Goal: Task Accomplishment & Management: Manage account settings

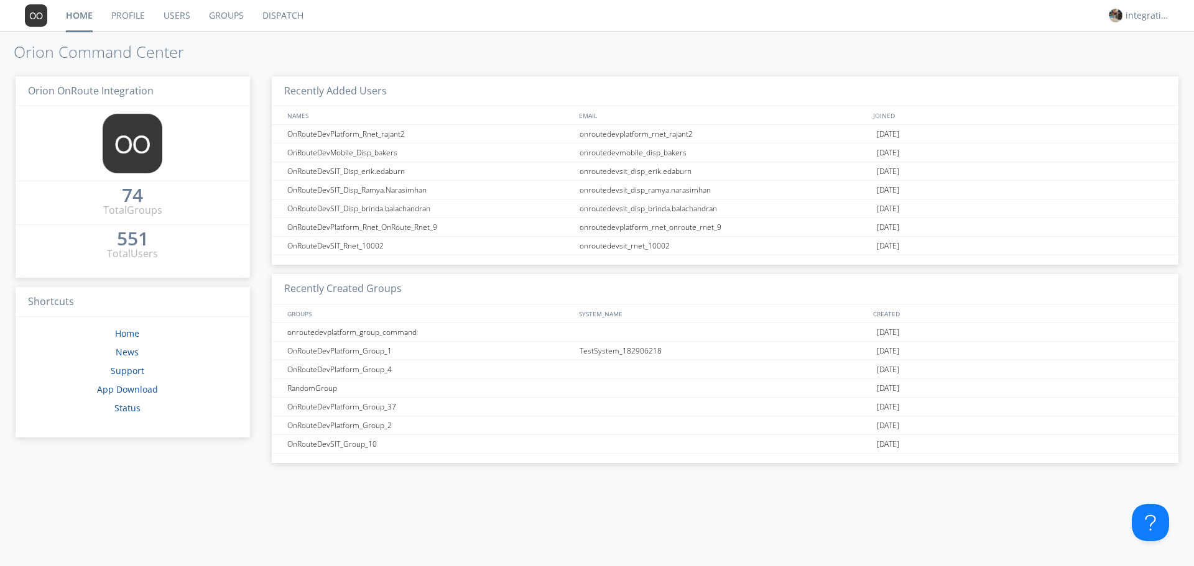
drag, startPoint x: 228, startPoint y: 17, endPoint x: 246, endPoint y: 44, distance: 31.9
click at [228, 17] on link "Groups" at bounding box center [226, 15] width 53 height 31
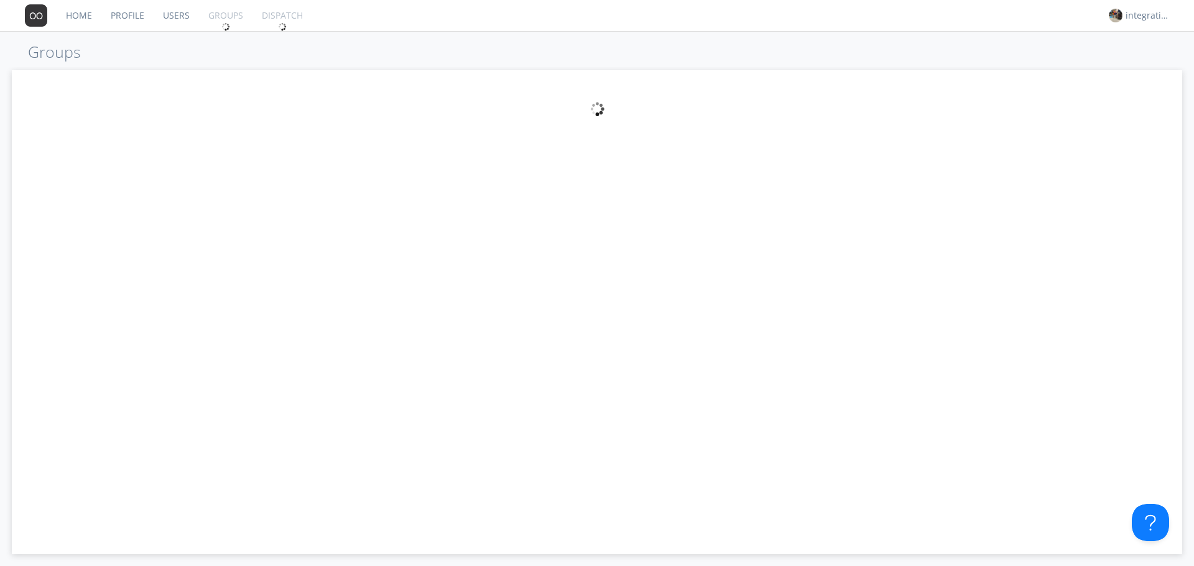
click at [177, 17] on link "Users" at bounding box center [176, 15] width 45 height 31
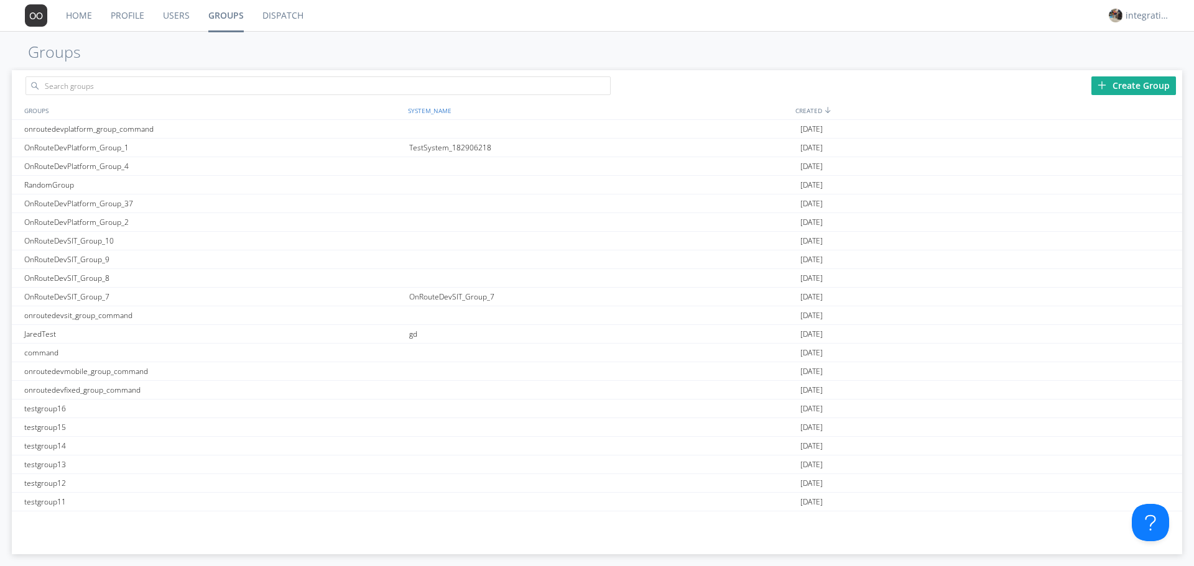
click at [431, 110] on div "SYSTEM_NAME" at bounding box center [598, 110] width 387 height 18
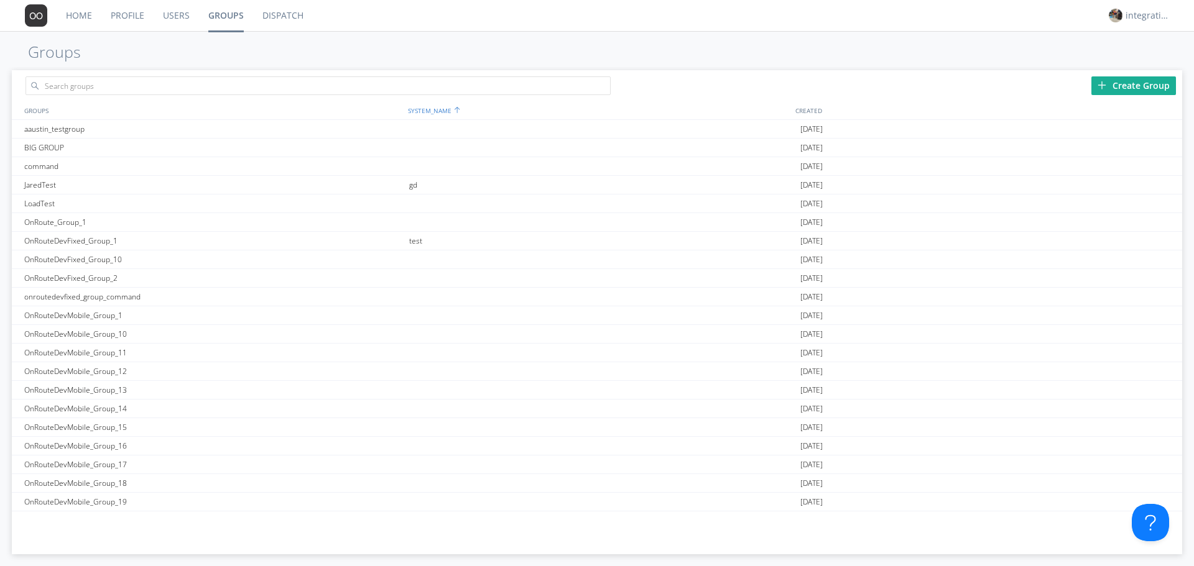
click at [430, 111] on div "SYSTEM_NAME" at bounding box center [598, 110] width 387 height 18
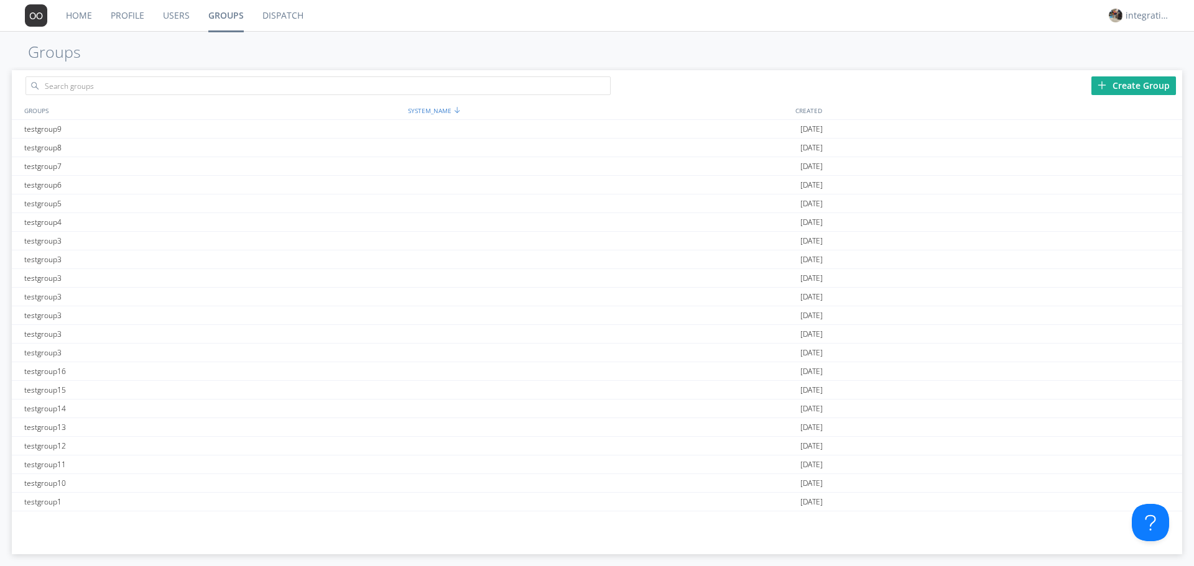
click at [429, 113] on div "SYSTEM_NAME" at bounding box center [598, 110] width 387 height 18
